Goal: Find specific page/section: Find specific page/section

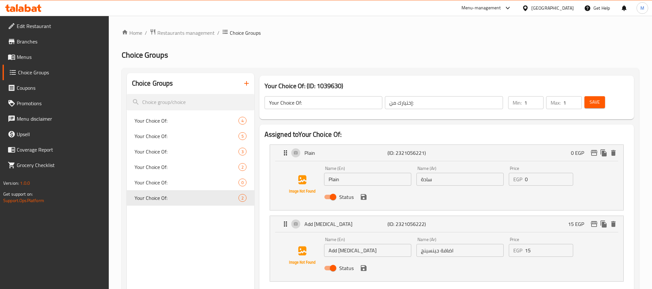
click at [568, 7] on div "[GEOGRAPHIC_DATA]" at bounding box center [552, 8] width 42 height 7
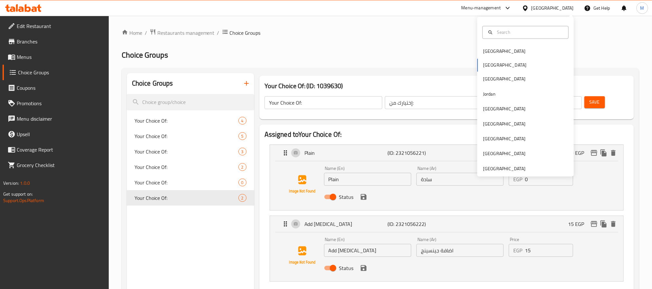
click at [489, 173] on div "[GEOGRAPHIC_DATA] [GEOGRAPHIC_DATA] [GEOGRAPHIC_DATA] [GEOGRAPHIC_DATA] [GEOGRA…" at bounding box center [525, 97] width 97 height 160
click at [489, 169] on div "[GEOGRAPHIC_DATA]" at bounding box center [504, 168] width 42 height 7
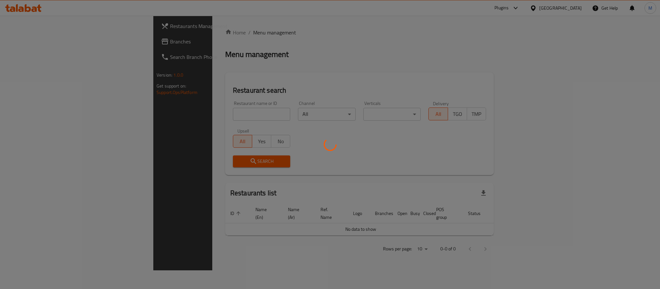
click at [499, 30] on div at bounding box center [330, 144] width 660 height 289
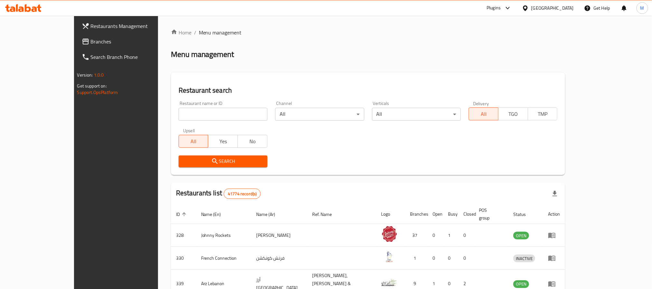
click at [505, 4] on icon at bounding box center [508, 8] width 8 height 8
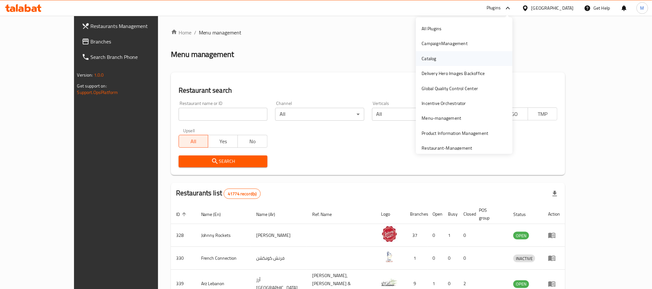
click at [426, 57] on div "Catalog" at bounding box center [429, 58] width 14 height 7
